Goal: Transaction & Acquisition: Obtain resource

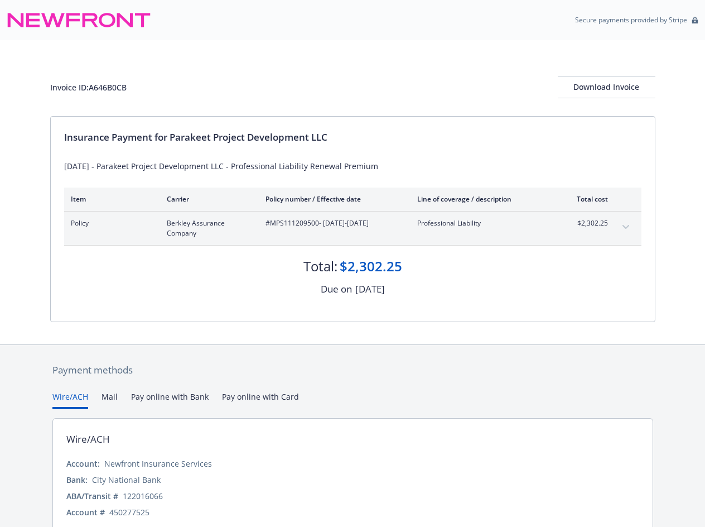
scroll to position [48, 0]
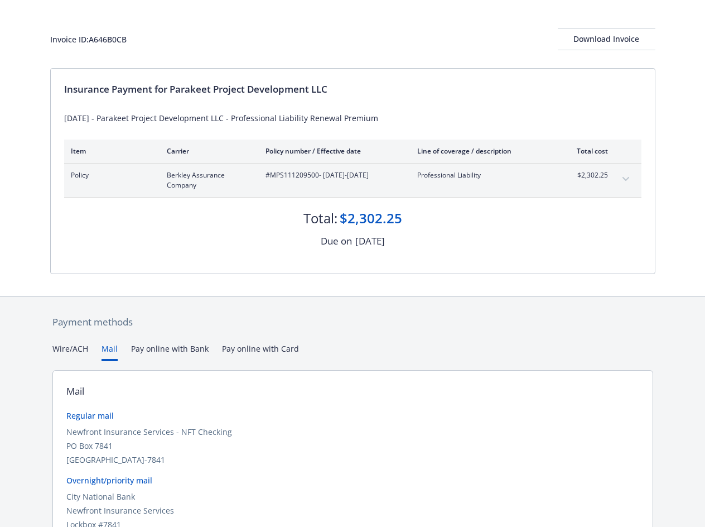
click at [103, 348] on button "Mail" at bounding box center [110, 352] width 16 height 18
click at [181, 353] on button "Pay online with Bank" at bounding box center [170, 352] width 78 height 18
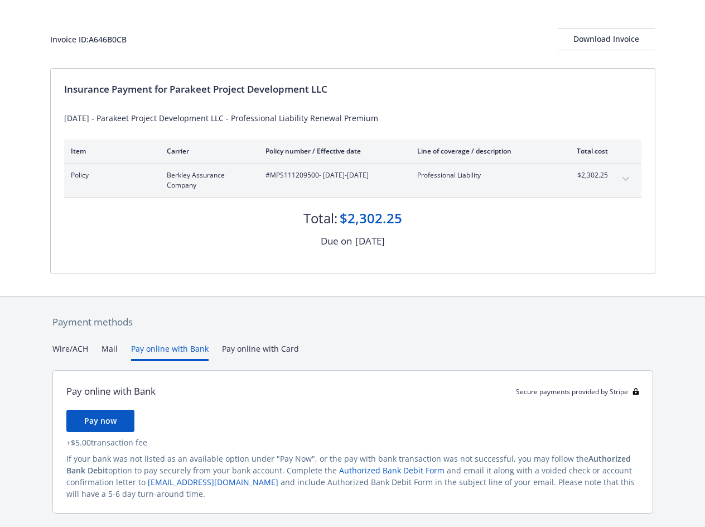
scroll to position [26, 0]
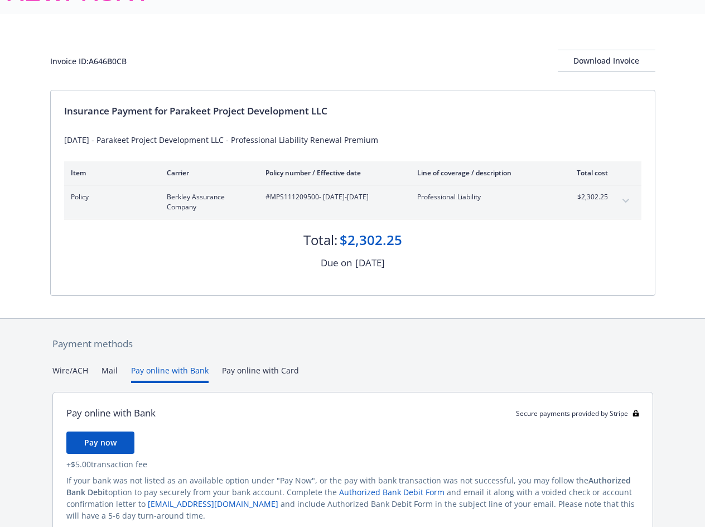
click at [251, 350] on div "Payment methods Wire/ACH Mail Pay online with Bank Pay online with Card Pay onl…" at bounding box center [352, 449] width 605 height 260
click at [189, 367] on button "Pay online with Bank" at bounding box center [170, 373] width 78 height 18
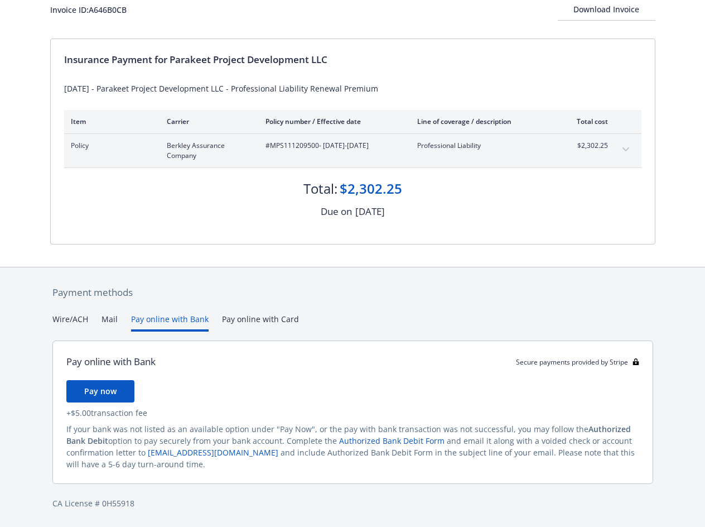
scroll to position [48, 0]
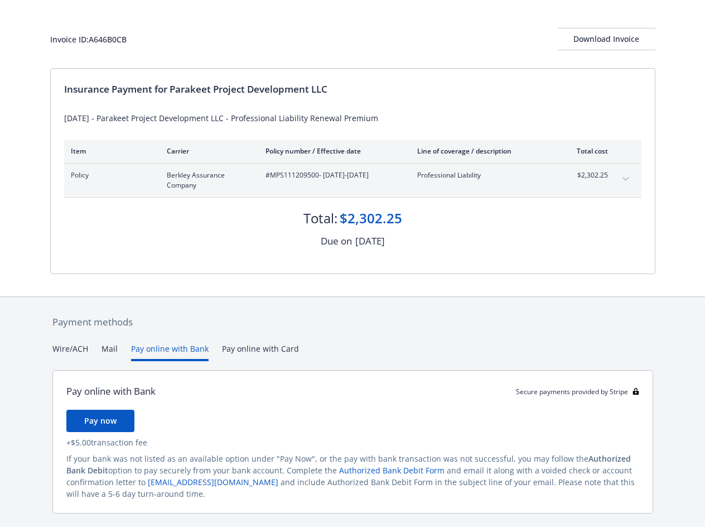
click at [74, 324] on div "Payment methods Wire/ACH Mail Pay online with Bank Pay online with Card Pay onl…" at bounding box center [352, 427] width 605 height 260
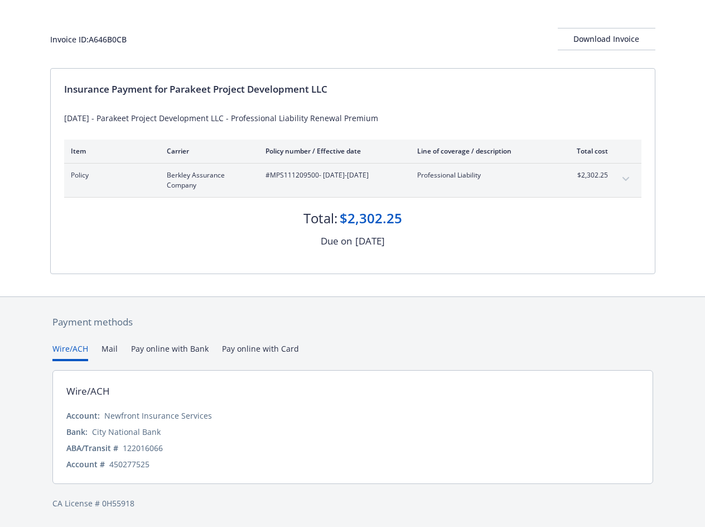
click at [105, 347] on button "Mail" at bounding box center [110, 352] width 16 height 18
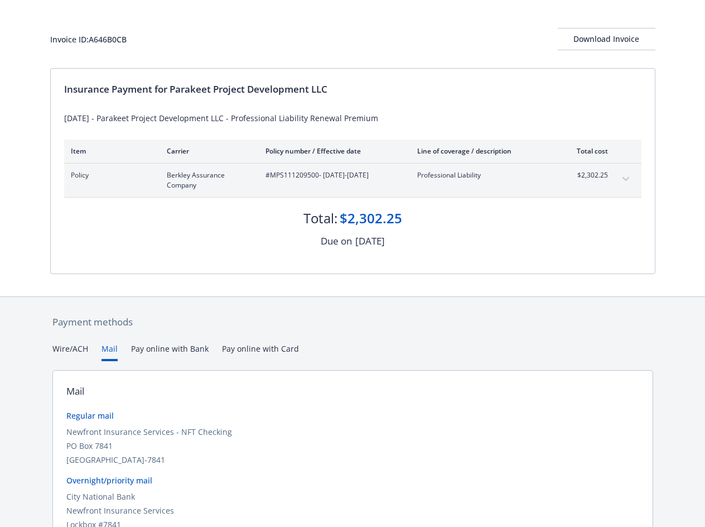
click at [64, 350] on button "Wire/ACH" at bounding box center [70, 352] width 36 height 18
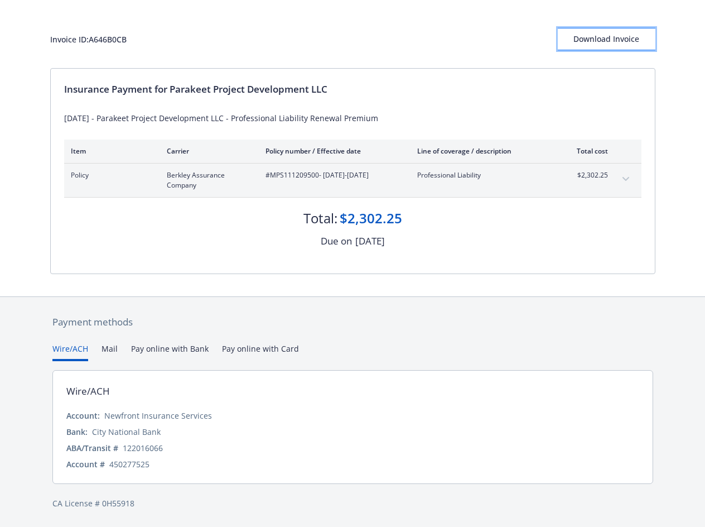
click at [617, 36] on div "Download Invoice" at bounding box center [607, 38] width 98 height 21
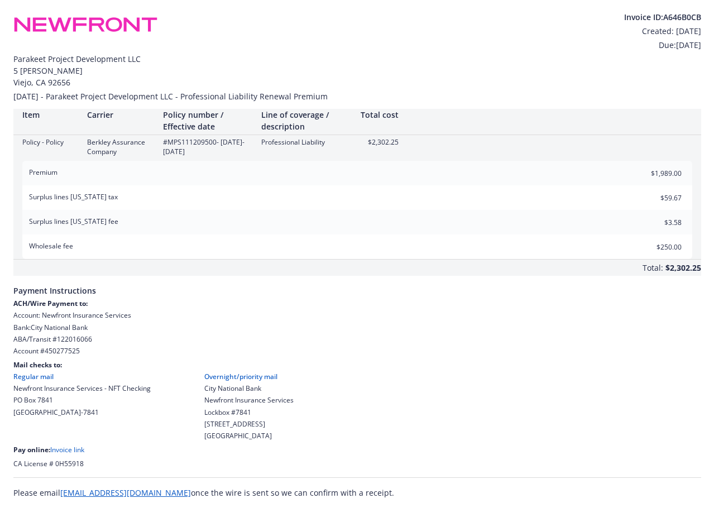
scroll to position [0, 0]
